Goal: Information Seeking & Learning: Learn about a topic

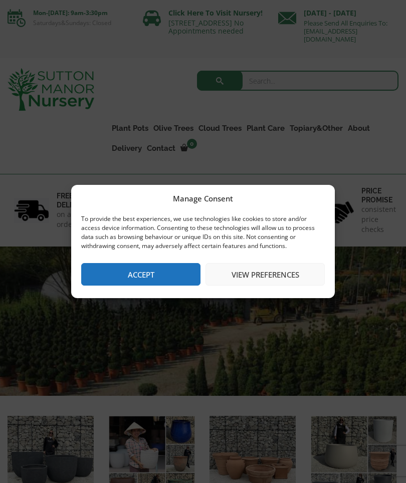
click at [119, 276] on button "Accept" at bounding box center [140, 274] width 119 height 23
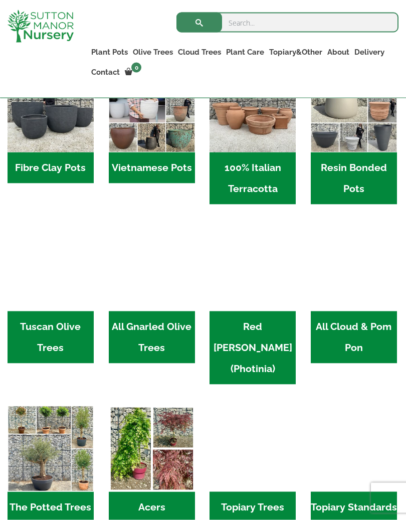
scroll to position [332, 0]
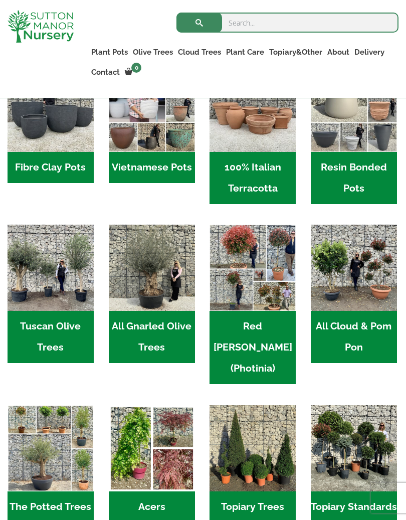
click at [53, 334] on h2 "Tuscan Olive Trees (2)" at bounding box center [51, 337] width 86 height 52
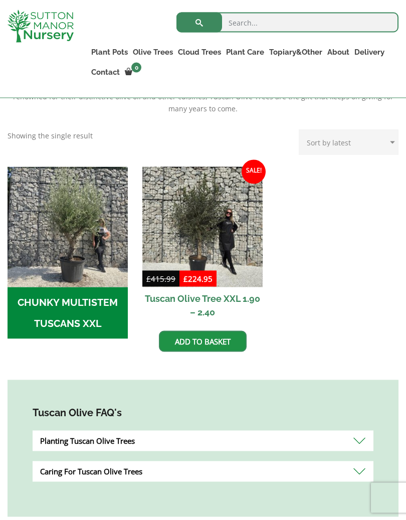
scroll to position [277, 0]
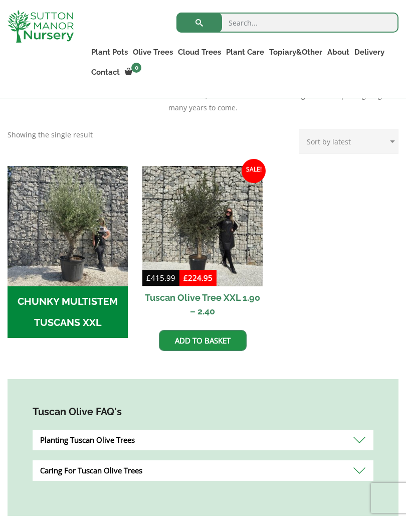
click at [56, 296] on h2 "CHUNKY MULTISTEM TUSCANS XXL (1)" at bounding box center [68, 312] width 120 height 52
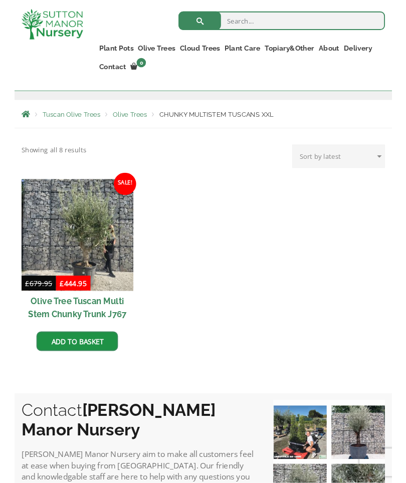
scroll to position [188, 0]
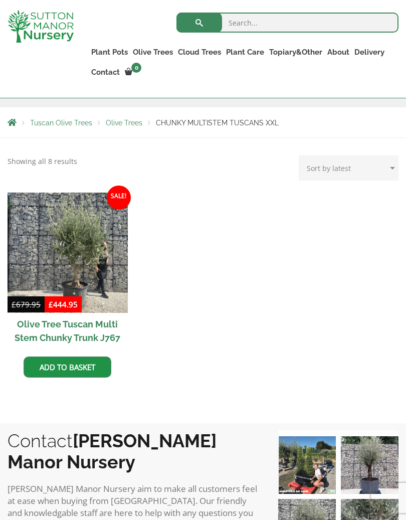
click at [73, 264] on img at bounding box center [68, 253] width 120 height 120
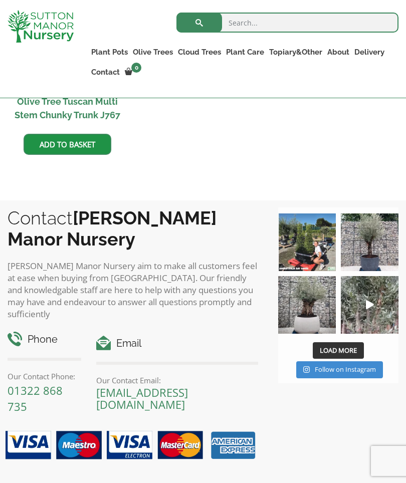
scroll to position [410, 0]
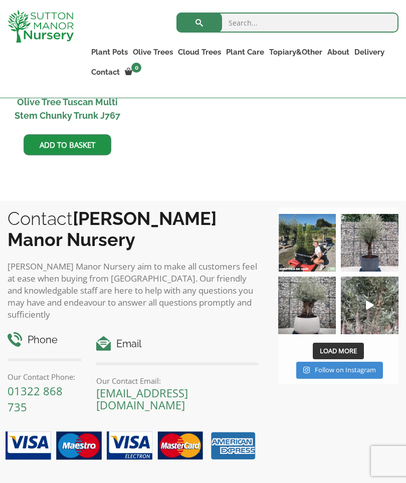
click at [359, 247] on img at bounding box center [370, 243] width 58 height 58
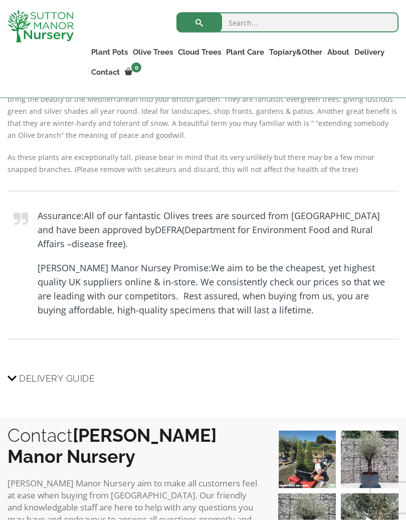
scroll to position [833, 0]
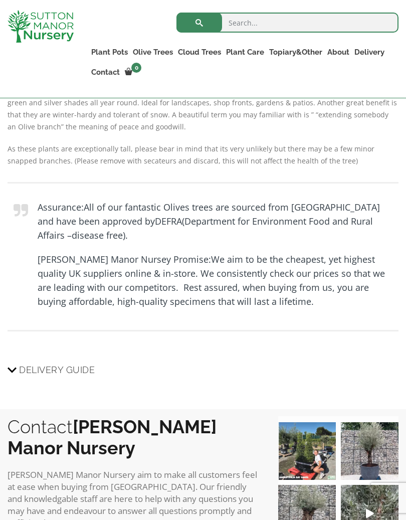
click at [30, 302] on blockquote "Assurance: All of our fantastic Olives trees are sourced from Spain and have be…" at bounding box center [203, 256] width 391 height 149
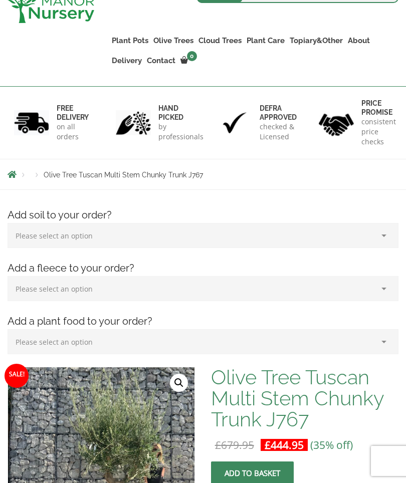
scroll to position [0, 0]
